Goal: Task Accomplishment & Management: Manage account settings

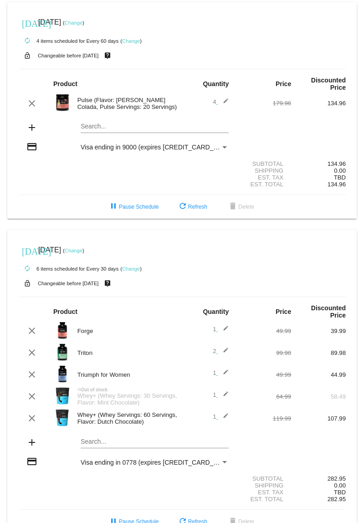
click at [39, 449] on div "add" at bounding box center [31, 443] width 27 height 12
click at [36, 448] on mat-icon "add" at bounding box center [31, 442] width 11 height 11
click at [98, 459] on mat-card "[DATE] [DATE] ( Change ) autorenew 6 items scheduled for Every 30 days ( Change…" at bounding box center [181, 382] width 349 height 304
click at [95, 448] on div "Joint Search..." at bounding box center [155, 439] width 148 height 18
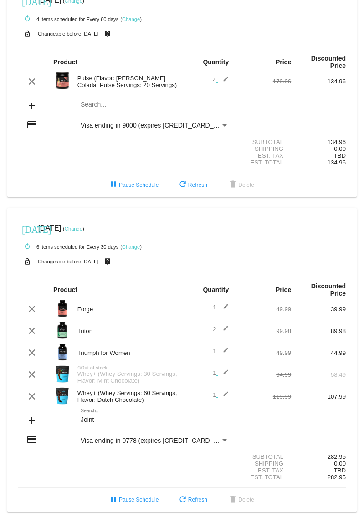
scroll to position [42, 0]
click at [130, 416] on input "Joint" at bounding box center [155, 419] width 148 height 7
click at [27, 418] on mat-icon "add" at bounding box center [31, 420] width 11 height 11
click at [39, 415] on div "add" at bounding box center [31, 421] width 27 height 12
click at [37, 417] on mat-icon "add" at bounding box center [31, 420] width 11 height 11
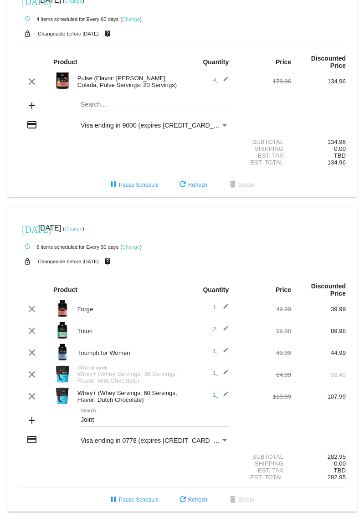
click at [113, 411] on mat-card "[DATE] [DATE] ( Change ) autorenew 6 items scheduled for Every 30 days ( Change…" at bounding box center [181, 360] width 349 height 304
type input "J"
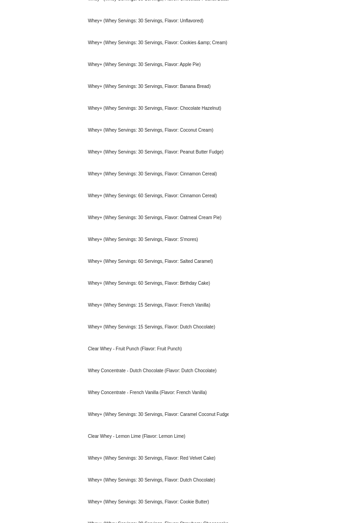
scroll to position [743, 0]
type input "Whey"
click at [199, 425] on div "Whey+ (Whey Servings: 30 Servings, Flavor: Caramel Coconut Fudge Cookie)" at bounding box center [155, 414] width 148 height 22
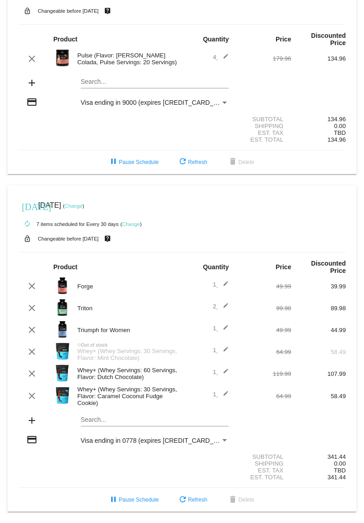
scroll to position [67, 0]
click at [109, 414] on mat-card "[DATE] [DATE] ( Change ) autorenew 7 items scheduled for Every 30 days ( Change…" at bounding box center [181, 348] width 349 height 327
type input "Fort"
click at [104, 432] on div "Fortify" at bounding box center [155, 435] width 148 height 22
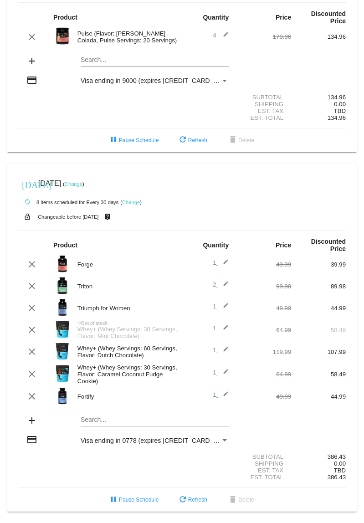
click at [104, 434] on mat-card "[DATE] [DATE] ( Change ) autorenew 8 items scheduled for Every 30 days ( Change…" at bounding box center [181, 337] width 349 height 348
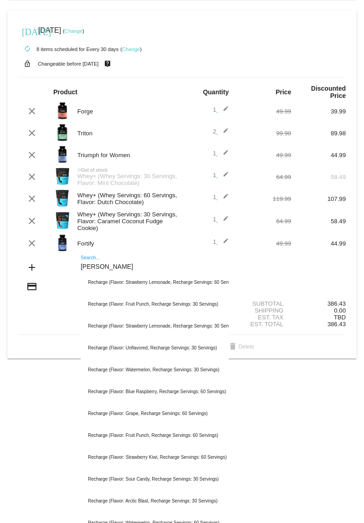
scroll to position [220, 0]
type input "[PERSON_NAME]"
click at [180, 468] on div "Recharge (Flavor: Strawberry Kiwi, Recharge Servings: 60 Servings)" at bounding box center [155, 457] width 148 height 22
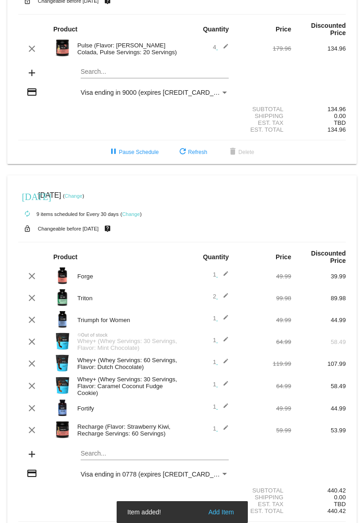
scroll to position [56, 0]
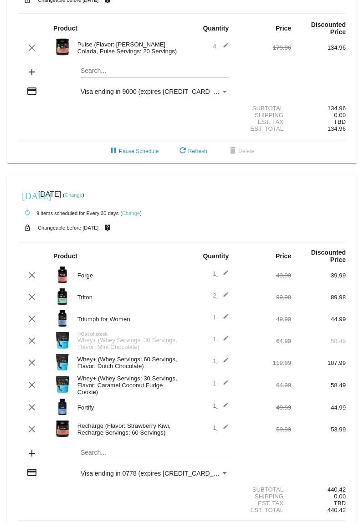
click at [102, 459] on div "Search..." at bounding box center [155, 450] width 148 height 18
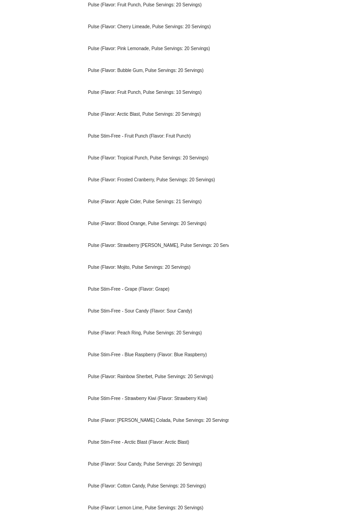
type input "Pulse"
click at [174, 431] on div "Pulse (Flavor: [PERSON_NAME] Colada, Pulse Servings: 20 Servings)" at bounding box center [155, 420] width 148 height 22
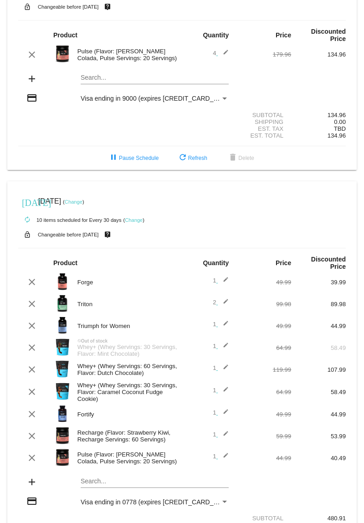
scroll to position [53, 0]
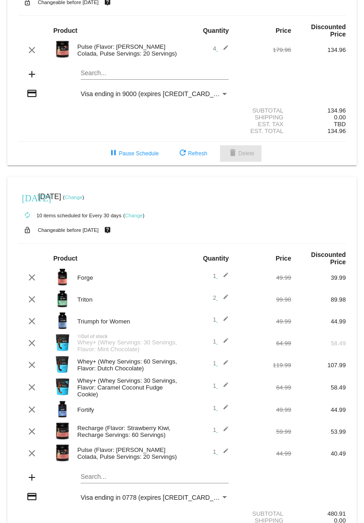
click at [241, 157] on span "delete Delete" at bounding box center [240, 153] width 27 height 6
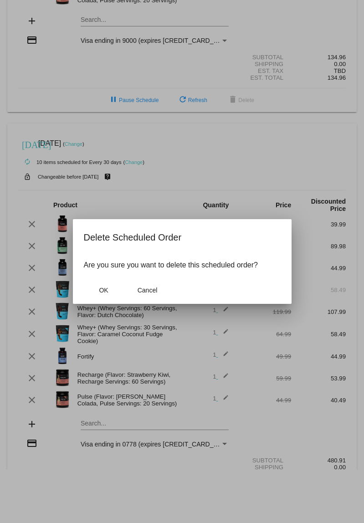
click at [110, 287] on button "OK" at bounding box center [104, 290] width 40 height 16
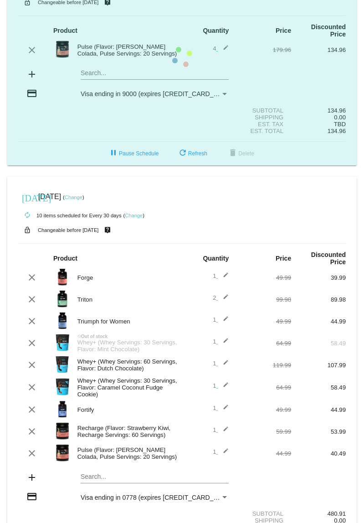
scroll to position [0, 0]
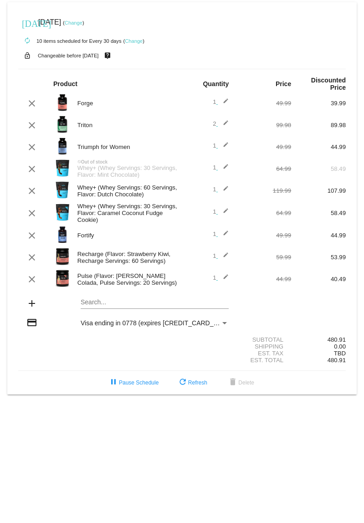
click at [82, 20] on link "Change" at bounding box center [74, 22] width 18 height 5
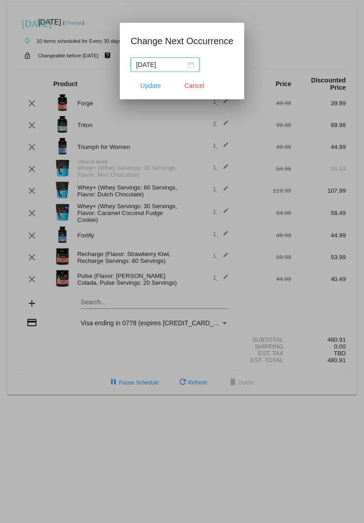
click at [174, 63] on input "2025-08-23" at bounding box center [161, 65] width 50 height 10
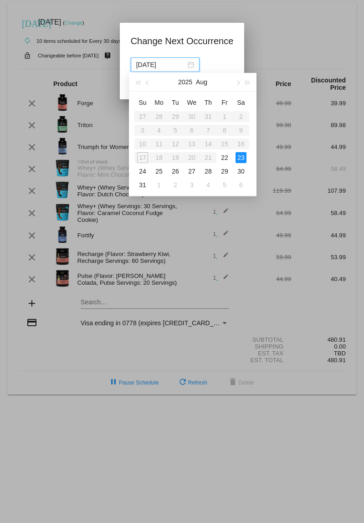
click at [226, 159] on div "22" at bounding box center [224, 157] width 11 height 11
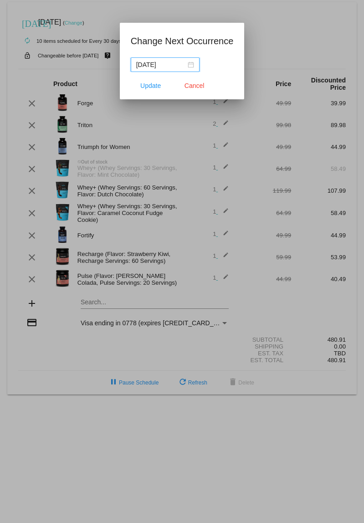
type input "2025-08-22"
click at [147, 82] on span "Update" at bounding box center [150, 85] width 20 height 7
